Goal: Navigation & Orientation: Find specific page/section

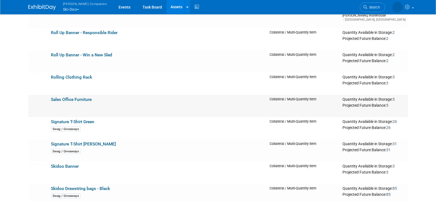
scroll to position [1621, 0]
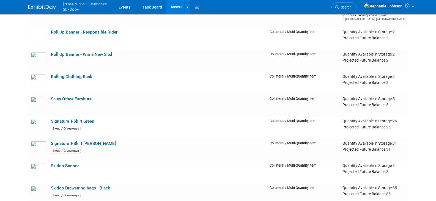
drag, startPoint x: 72, startPoint y: 98, endPoint x: 80, endPoint y: 100, distance: 7.8
click at [72, 98] on link "Sales Office Furniture" at bounding box center [71, 98] width 41 height 5
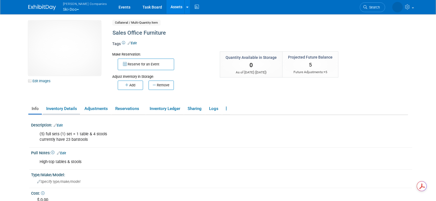
click at [58, 108] on link "Inventory Details" at bounding box center [61, 109] width 37 height 10
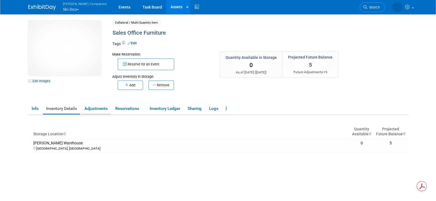
click at [92, 106] on link "Adjustments" at bounding box center [96, 109] width 30 height 10
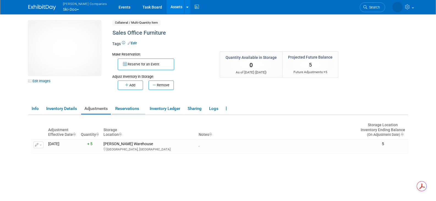
click at [124, 108] on link "Reservations" at bounding box center [128, 109] width 33 height 10
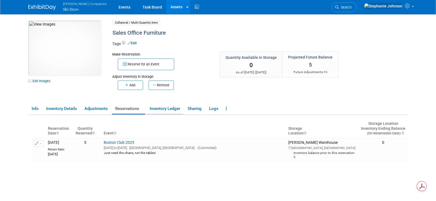
click at [165, 109] on link "Inventory Ledger" at bounding box center [164, 109] width 37 height 10
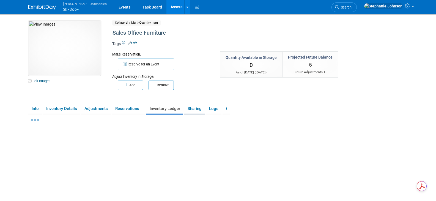
click at [198, 109] on link "Sharing" at bounding box center [194, 109] width 20 height 10
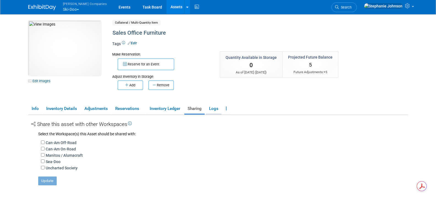
click at [217, 108] on link "Logs" at bounding box center [214, 109] width 16 height 10
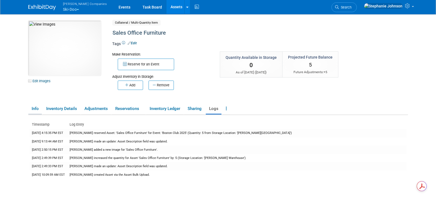
click at [32, 109] on link "Info" at bounding box center [34, 109] width 13 height 10
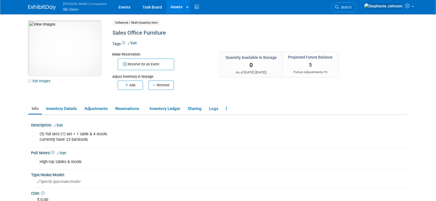
drag, startPoint x: 62, startPoint y: 51, endPoint x: 41, endPoint y: 49, distance: 21.3
click at [41, 49] on img at bounding box center [64, 48] width 73 height 55
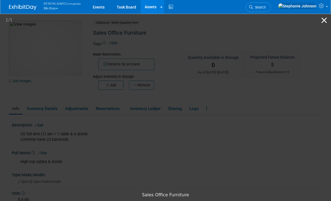
click at [322, 19] on button "Close gallery" at bounding box center [325, 20] width 14 height 13
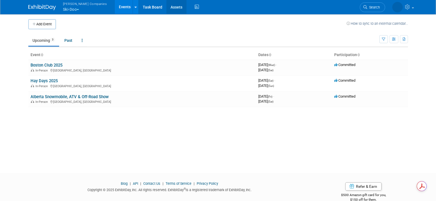
click at [166, 4] on link "Assets" at bounding box center [176, 7] width 20 height 14
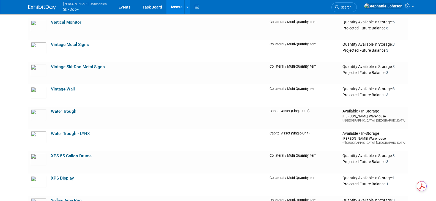
scroll to position [2528, 0]
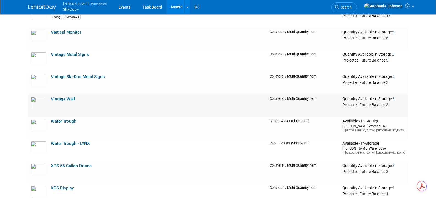
click at [62, 99] on link "Vintage Wall" at bounding box center [63, 98] width 24 height 5
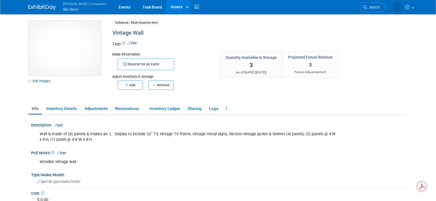
click at [62, 46] on img at bounding box center [64, 48] width 73 height 55
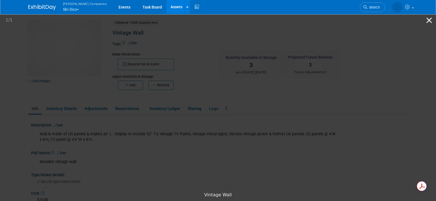
click at [429, 21] on button "Close gallery" at bounding box center [429, 20] width 14 height 13
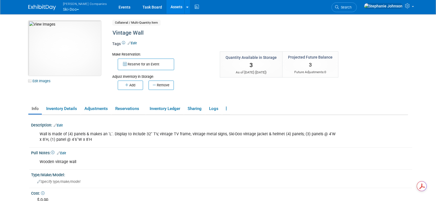
click at [77, 47] on img at bounding box center [64, 48] width 73 height 55
